Goal: Register for event/course

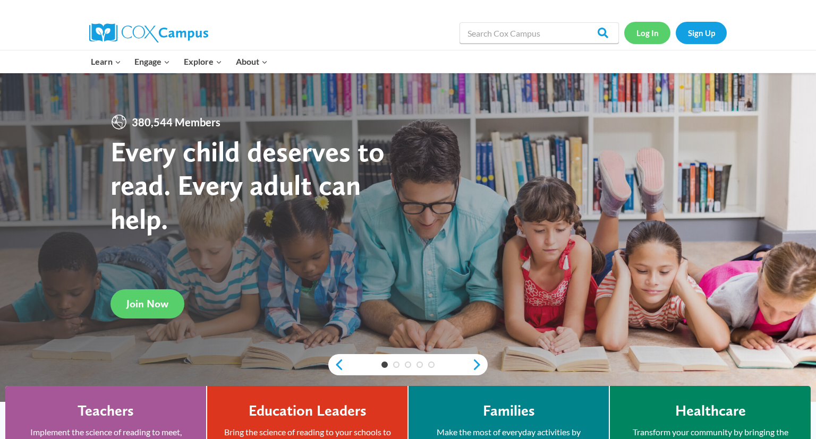
click at [652, 35] on link "Log In" at bounding box center [647, 33] width 46 height 22
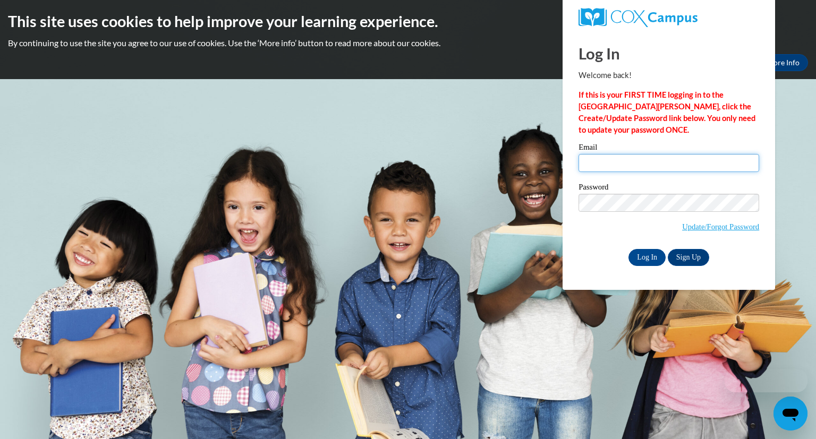
click at [625, 165] on input "Email" at bounding box center [669, 163] width 181 height 18
click at [626, 165] on input "Email" at bounding box center [669, 163] width 181 height 18
type input "sheila.roulhac@iasmyrna.org"
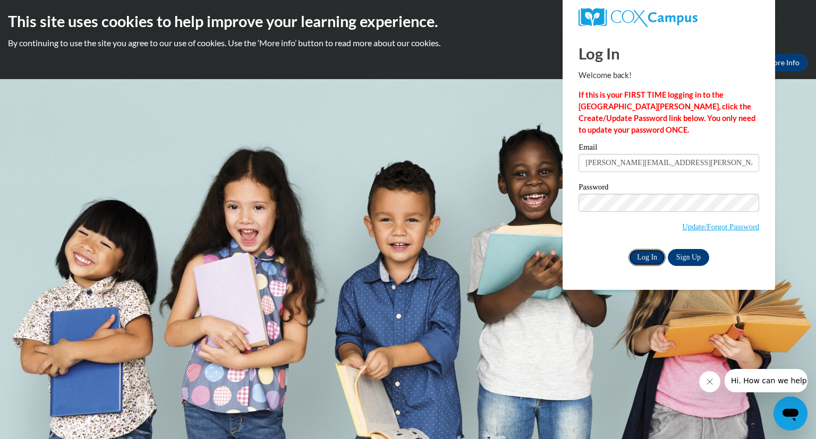
click at [656, 258] on input "Log In" at bounding box center [647, 257] width 37 height 17
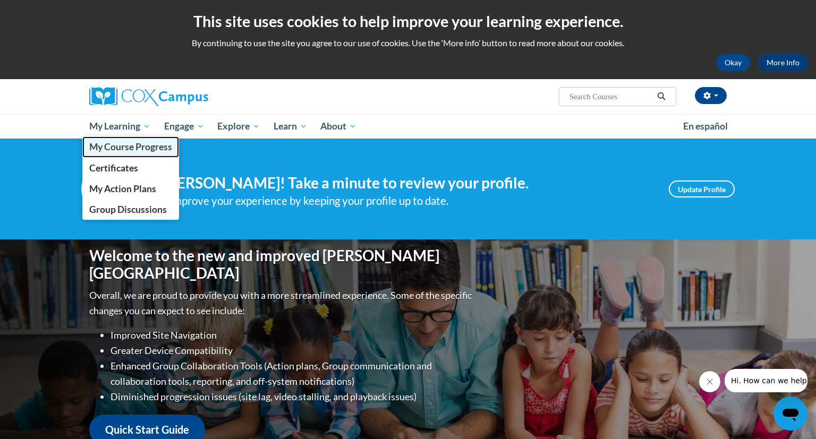
click at [141, 148] on span "My Course Progress" at bounding box center [130, 146] width 83 height 11
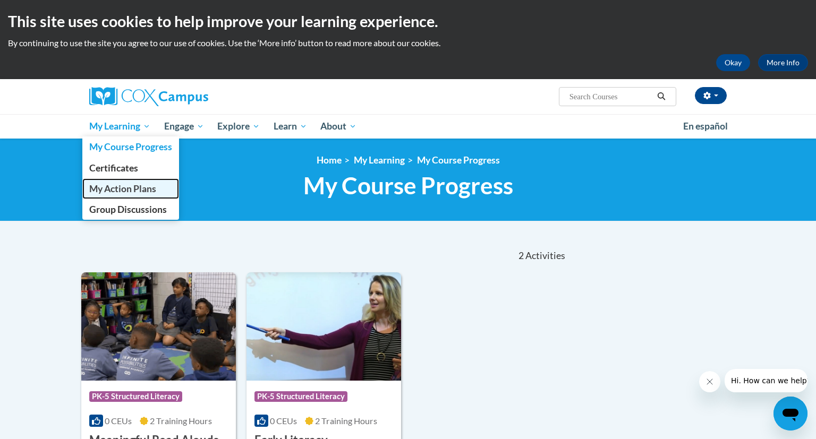
click at [145, 190] on span "My Action Plans" at bounding box center [122, 188] width 67 height 11
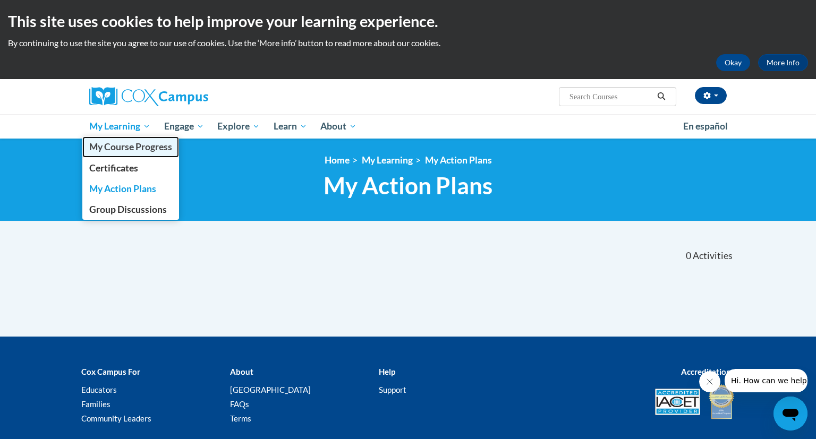
click at [140, 148] on span "My Course Progress" at bounding box center [130, 146] width 83 height 11
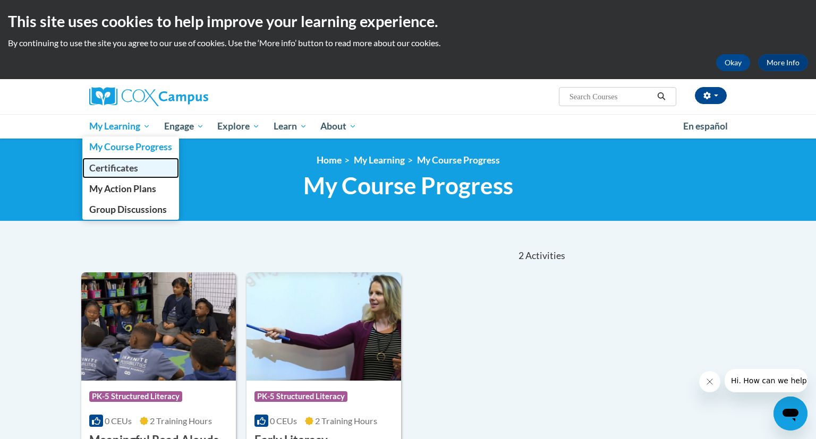
click at [129, 165] on span "Certificates" at bounding box center [113, 168] width 49 height 11
click at [136, 167] on span "Certificates" at bounding box center [113, 168] width 49 height 11
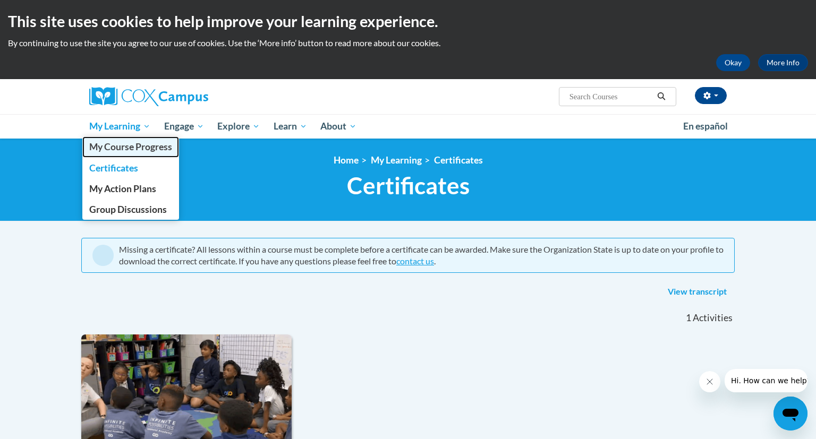
click at [150, 147] on span "My Course Progress" at bounding box center [130, 146] width 83 height 11
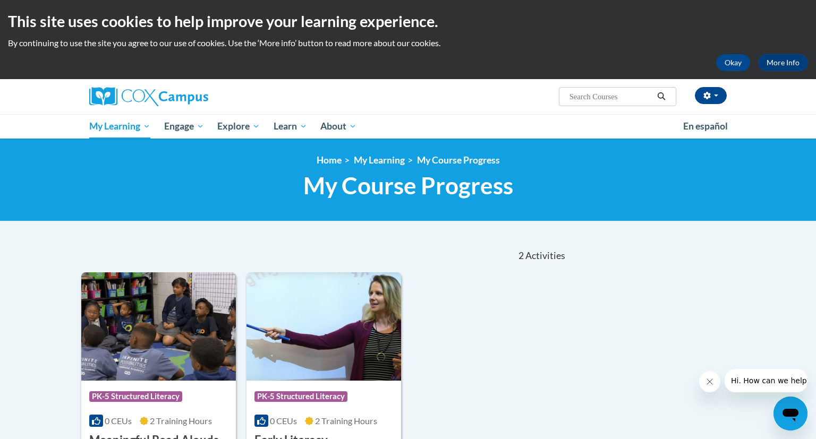
click at [607, 95] on input "Search..." at bounding box center [611, 96] width 85 height 13
type input "Vocabulary Instruction"
click at [658, 97] on icon "Search" at bounding box center [662, 96] width 10 height 8
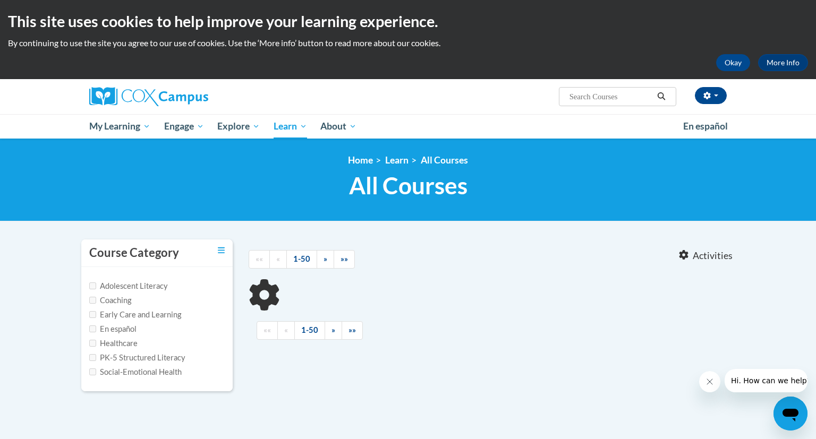
type input "Vocabulary Instruction"
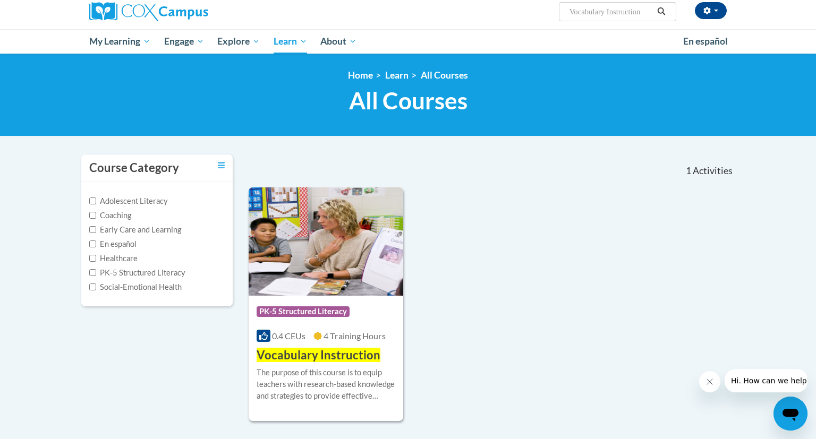
scroll to position [133, 0]
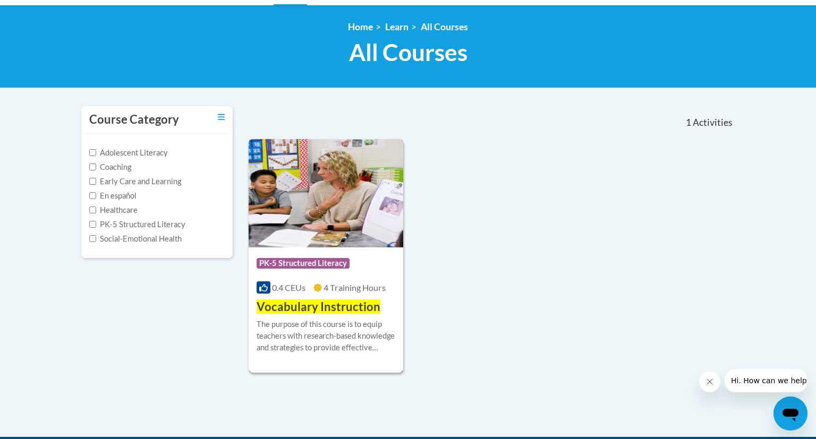
click at [329, 303] on span "Vocabulary Instruction" at bounding box center [319, 307] width 124 height 14
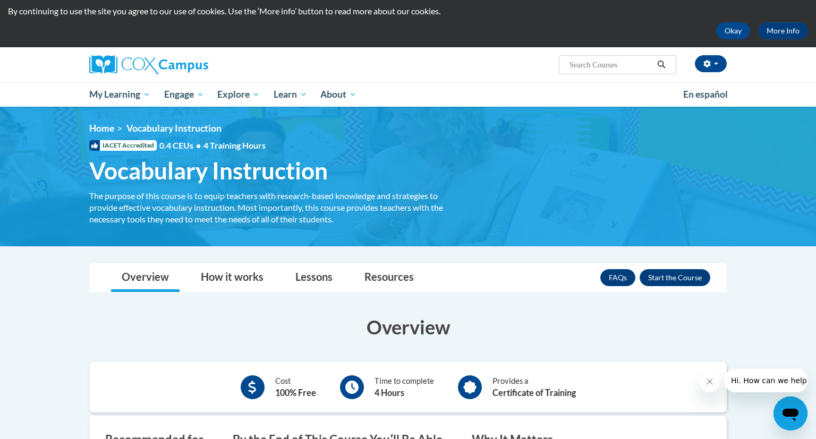
scroll to position [31, 0]
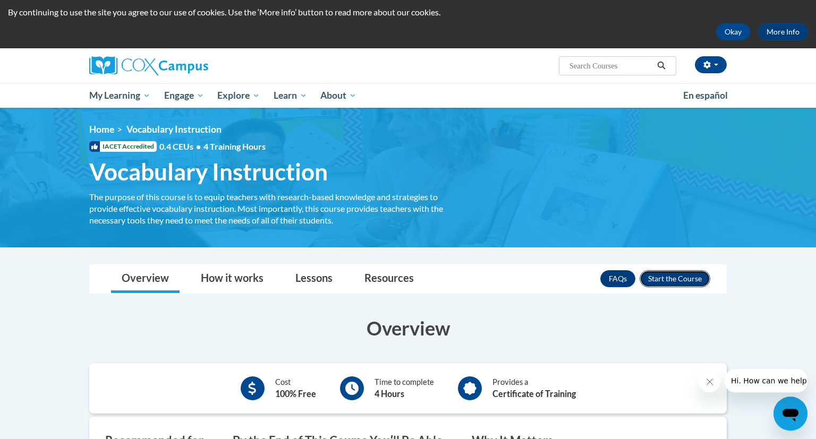
click at [675, 274] on button "Enroll" at bounding box center [675, 278] width 71 height 17
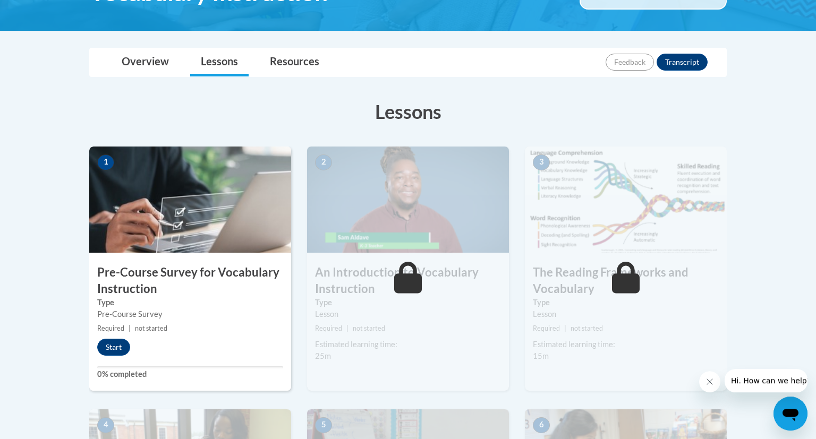
scroll to position [209, 0]
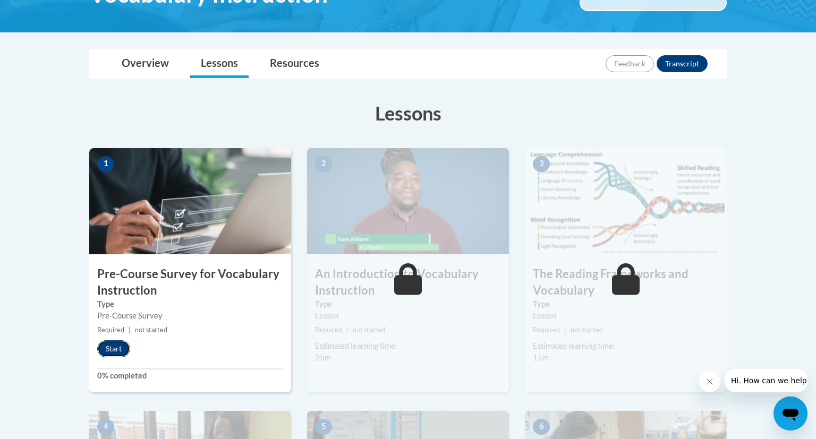
click at [114, 351] on button "Start" at bounding box center [113, 349] width 33 height 17
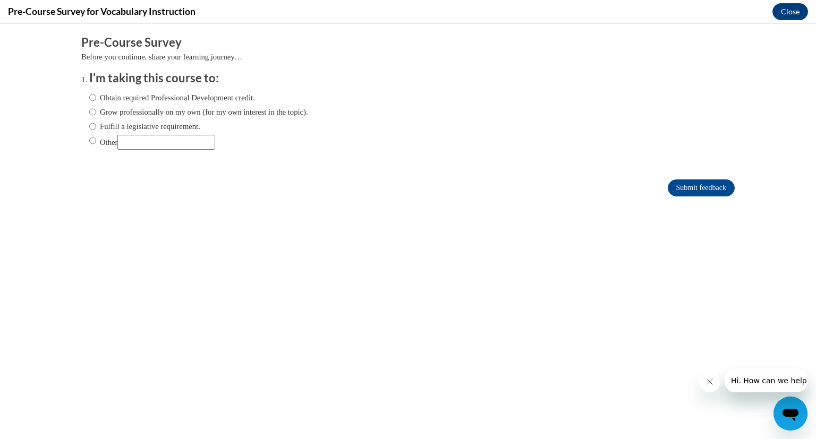
scroll to position [0, 0]
click at [91, 99] on input "Obtain required Professional Development credit." at bounding box center [92, 98] width 7 height 12
radio input "true"
click at [700, 182] on input "Submit feedback" at bounding box center [701, 188] width 67 height 17
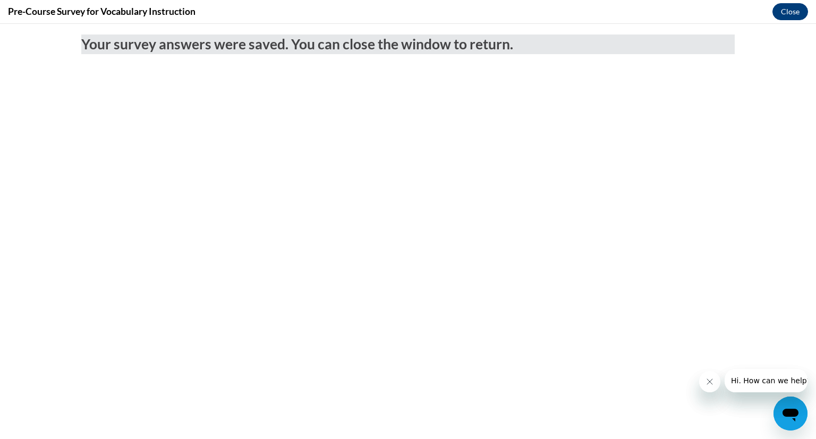
click at [798, 14] on button "Close" at bounding box center [791, 11] width 36 height 17
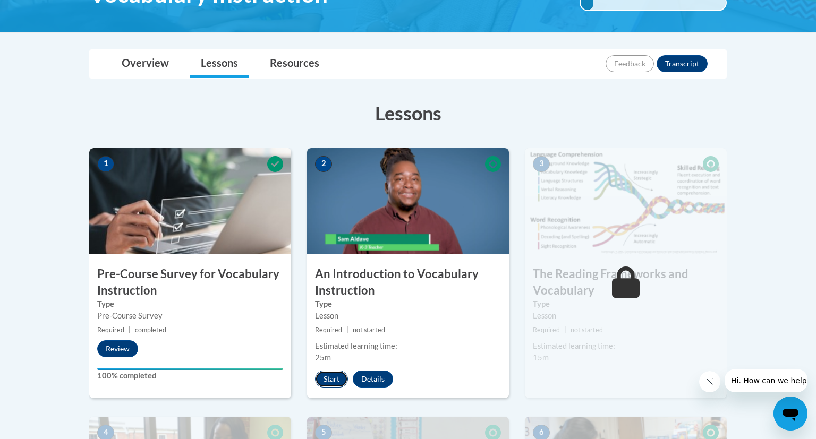
click at [339, 380] on button "Start" at bounding box center [331, 379] width 33 height 17
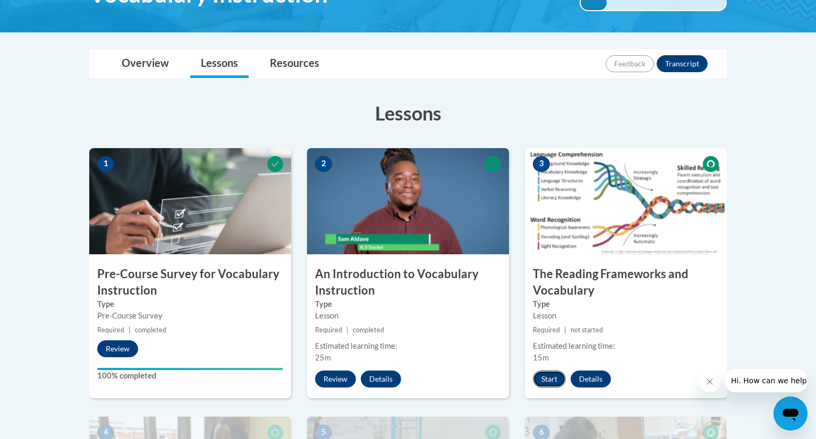
click at [555, 376] on button "Start" at bounding box center [549, 379] width 33 height 17
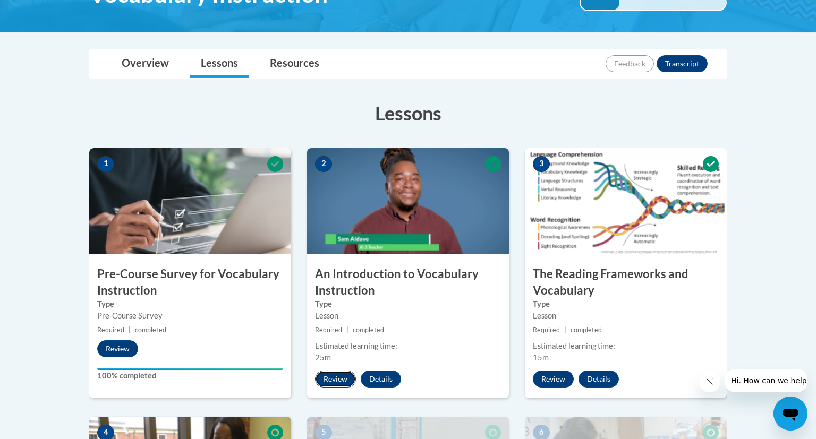
click at [334, 379] on button "Review" at bounding box center [335, 379] width 41 height 17
click at [552, 376] on button "Review" at bounding box center [553, 379] width 41 height 17
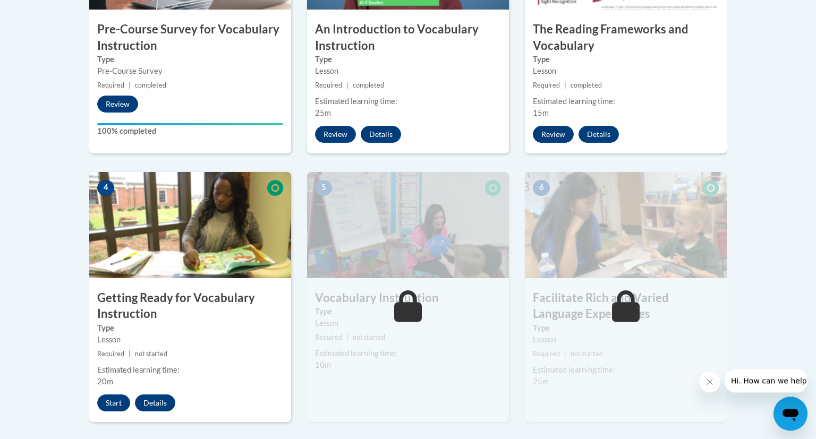
scroll to position [459, 0]
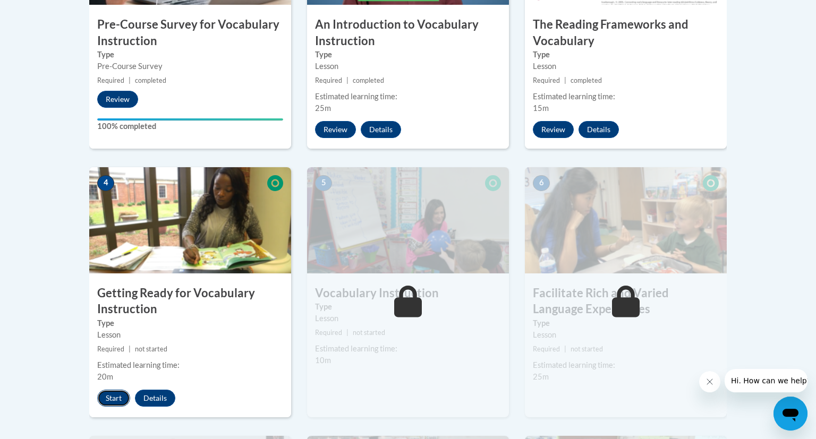
click at [120, 398] on button "Start" at bounding box center [113, 398] width 33 height 17
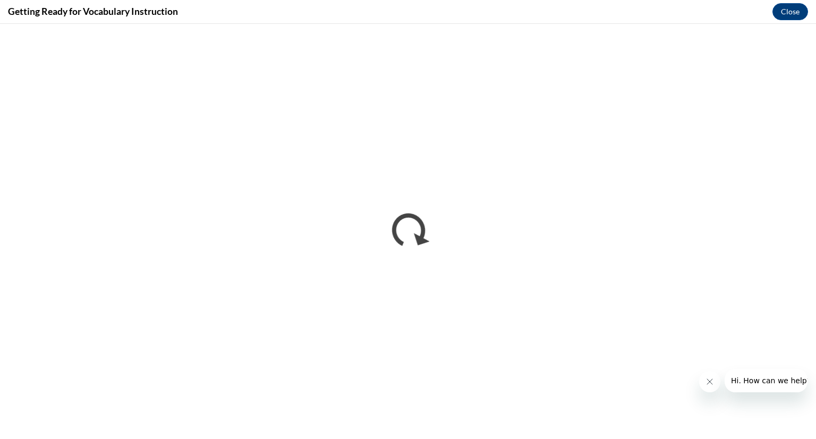
scroll to position [0, 0]
click at [306, 18] on div "Getting Ready for Vocabulary Instruction Close" at bounding box center [408, 12] width 816 height 24
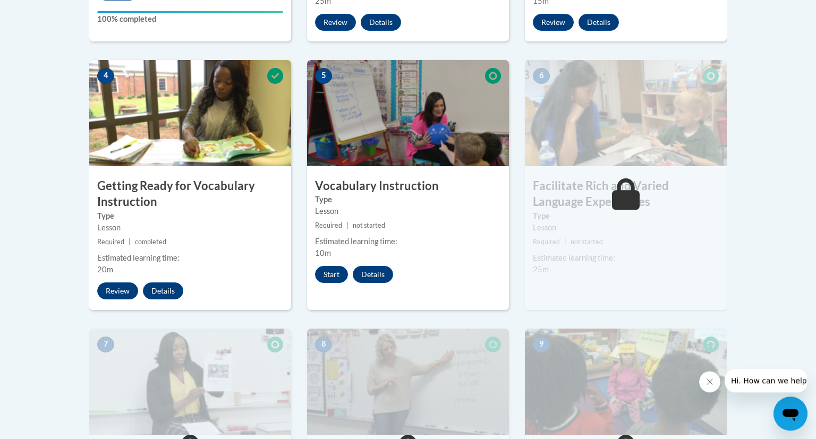
scroll to position [568, 0]
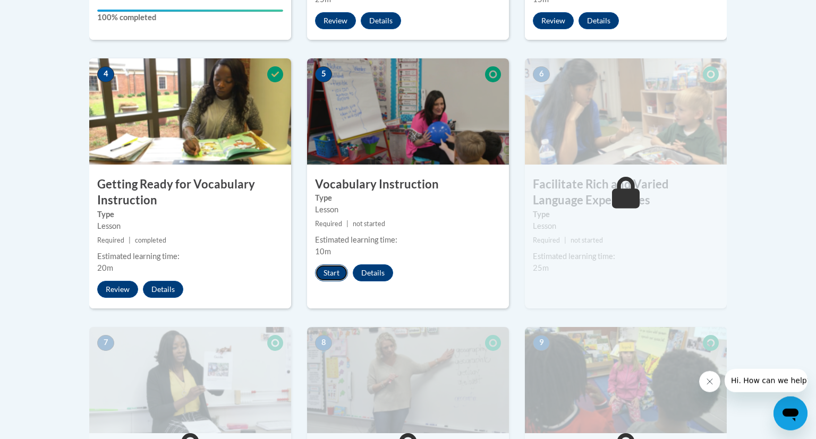
click at [339, 275] on button "Start" at bounding box center [331, 273] width 33 height 17
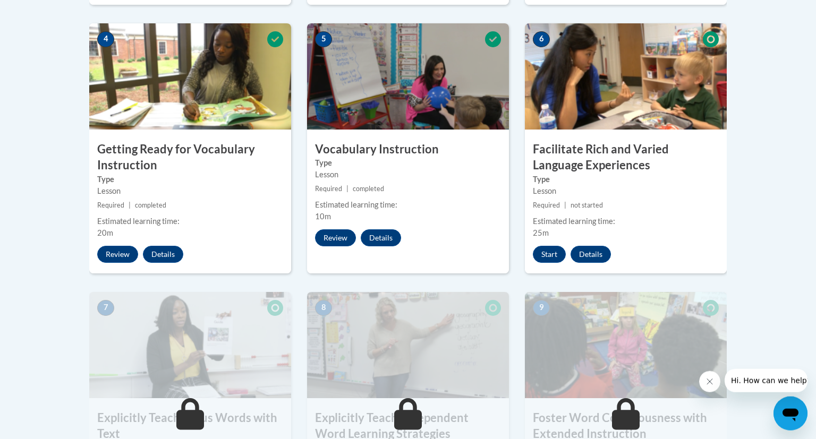
scroll to position [534, 0]
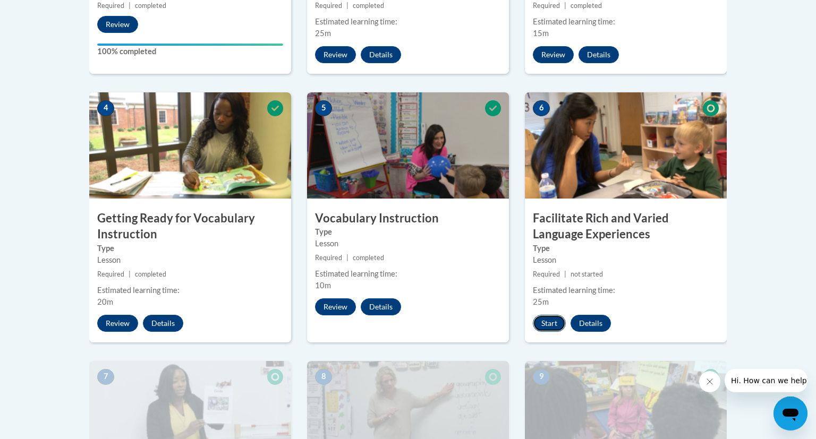
click at [547, 324] on button "Start" at bounding box center [549, 323] width 33 height 17
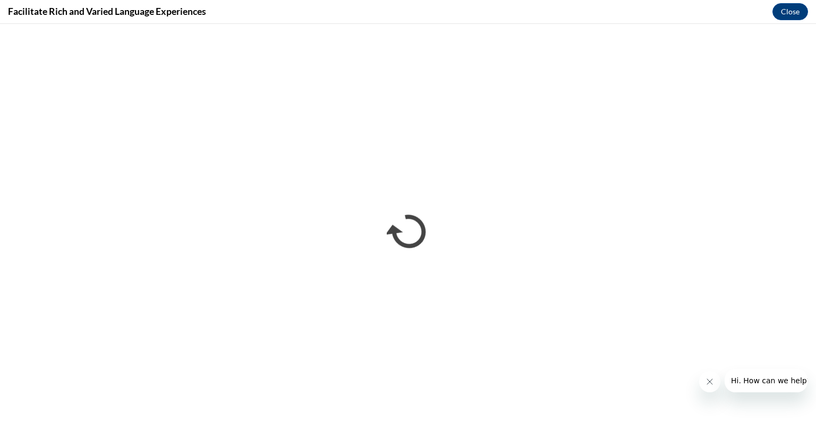
scroll to position [0, 0]
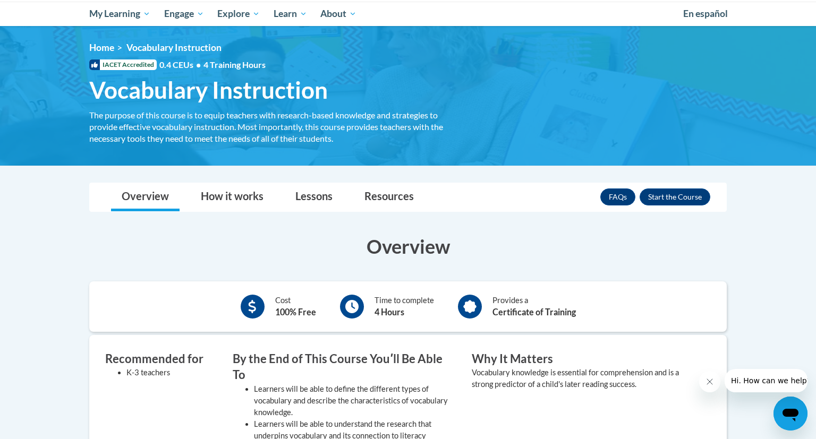
scroll to position [102, 0]
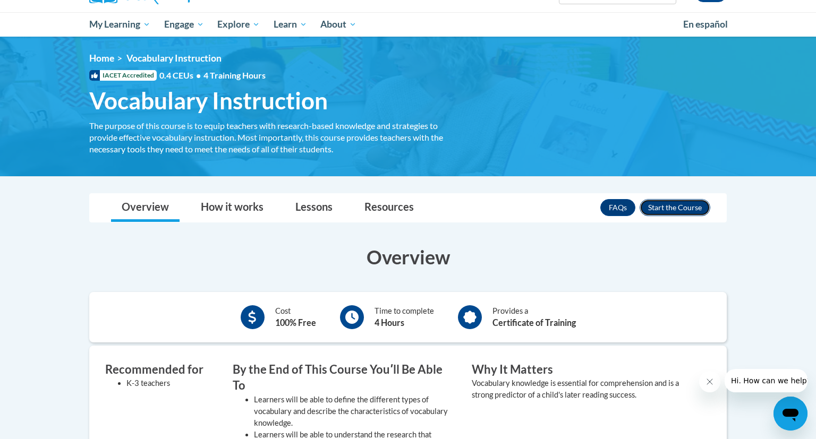
click at [656, 208] on button "Enroll" at bounding box center [675, 207] width 71 height 17
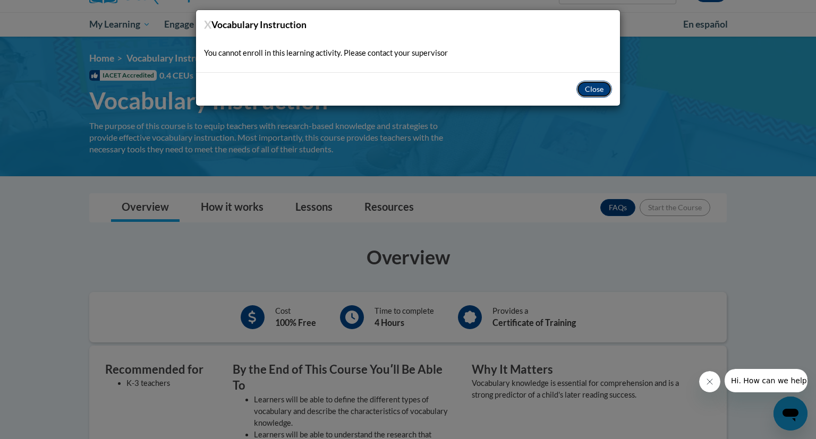
click at [595, 87] on button "Close" at bounding box center [595, 89] width 36 height 17
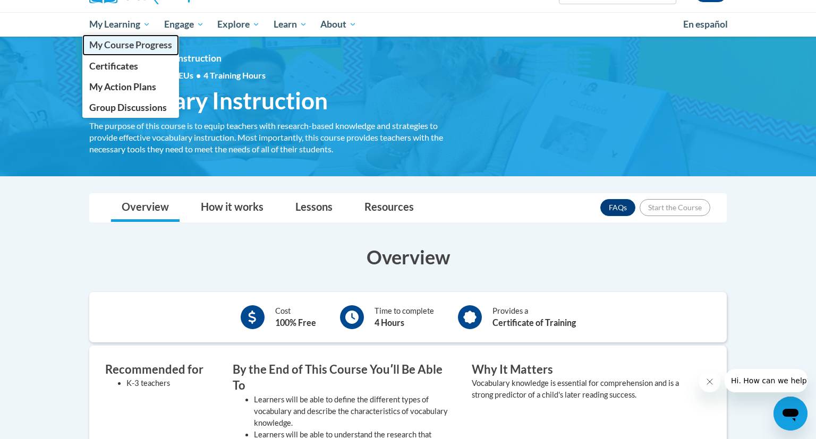
click at [143, 45] on span "My Course Progress" at bounding box center [130, 44] width 83 height 11
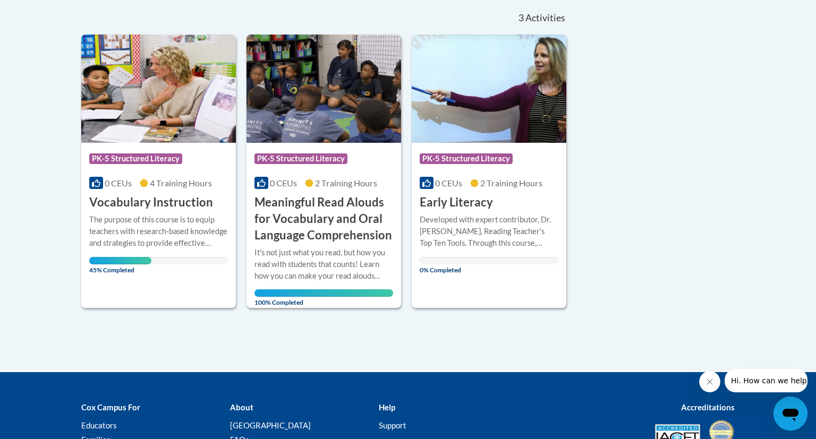
scroll to position [236, 0]
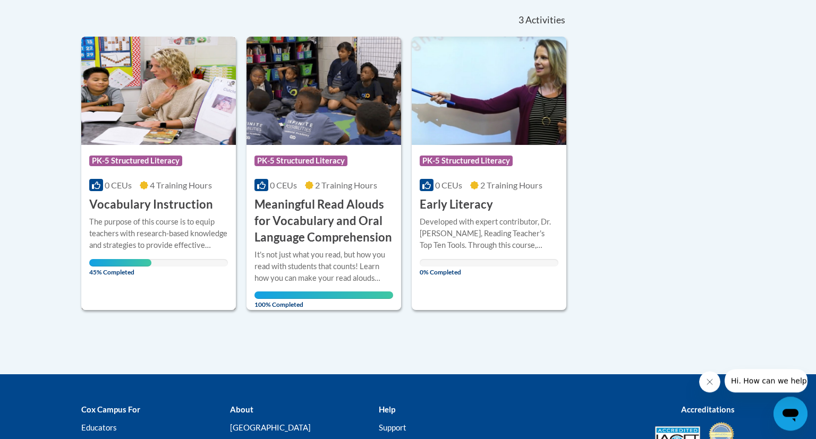
click at [118, 174] on div "Course Category: PK-5 Structured Literacy 0 CEUs 4 Training Hours COURSE Vocabu…" at bounding box center [158, 179] width 155 height 68
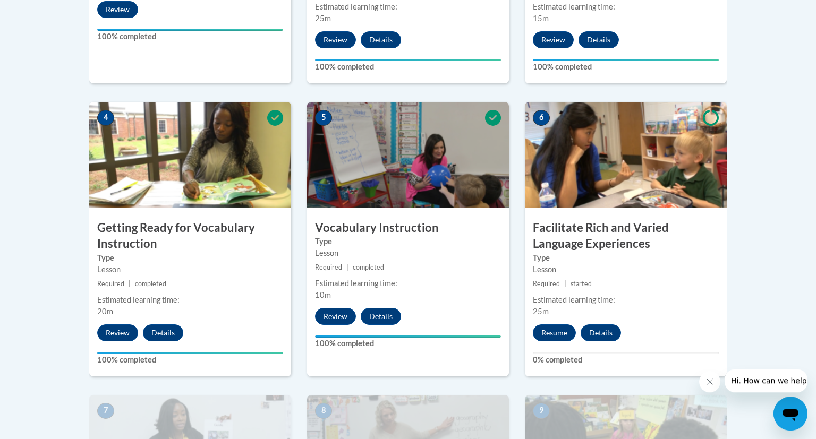
scroll to position [546, 0]
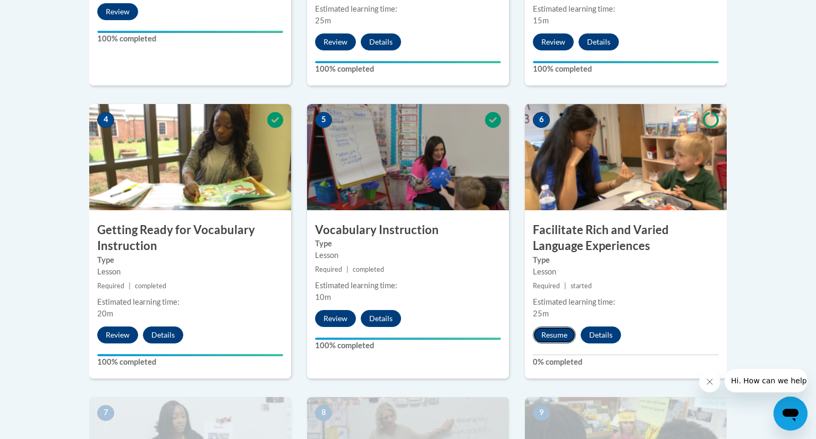
click at [560, 328] on button "Resume" at bounding box center [554, 335] width 43 height 17
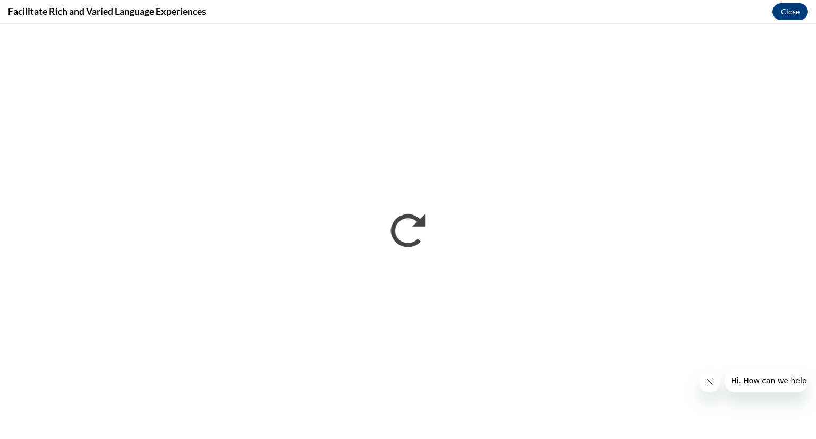
scroll to position [0, 0]
